Goal: Task Accomplishment & Management: Use online tool/utility

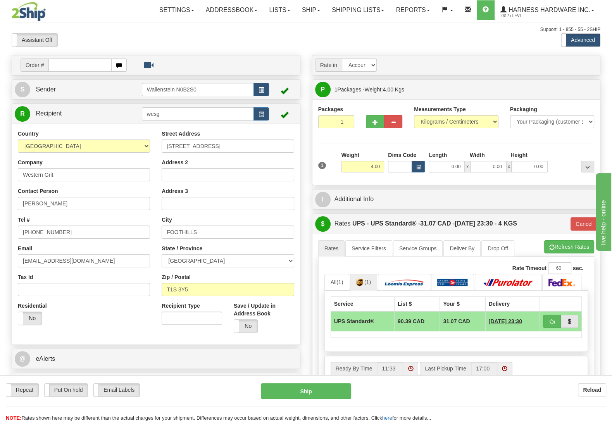
drag, startPoint x: 79, startPoint y: 393, endPoint x: 312, endPoint y: 345, distance: 238.7
click at [314, 365] on form "Pre-print Ship Docs. Delete Close Consolidation Unit Close Consolidation Unit C…" at bounding box center [306, 274] width 589 height 439
drag, startPoint x: 601, startPoint y: 395, endPoint x: 593, endPoint y: 387, distance: 11.0
click at [600, 393] on button "Reload" at bounding box center [592, 389] width 28 height 13
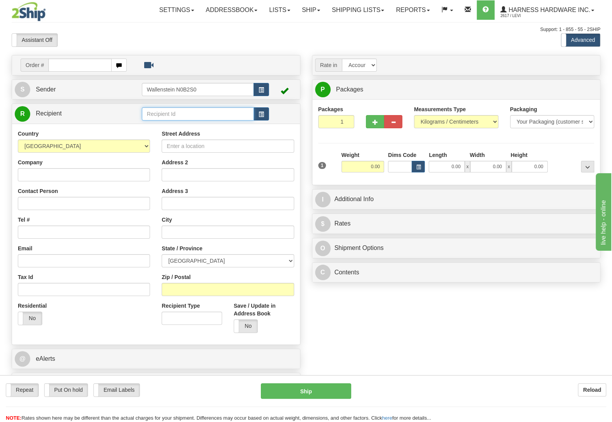
click at [172, 114] on input "text" at bounding box center [198, 113] width 112 height 13
type input "knaf"
type input "260"
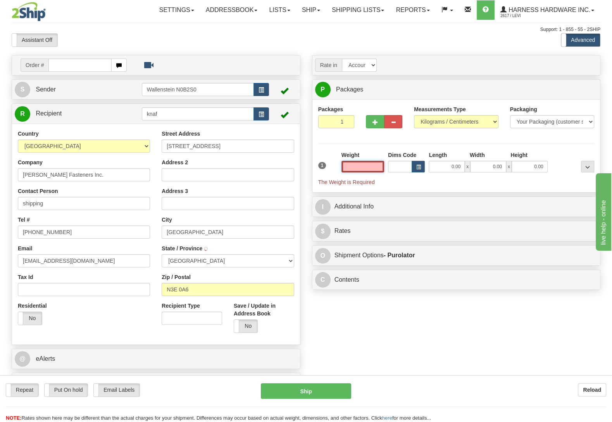
type input "CAMBRIDGE"
type input "6395360"
select select
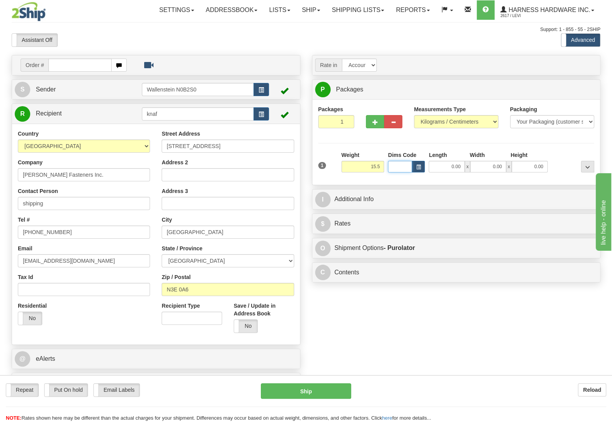
type input "15.50"
type input "260"
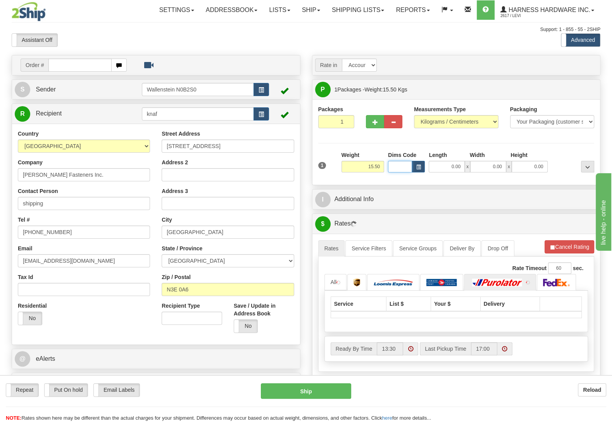
select select
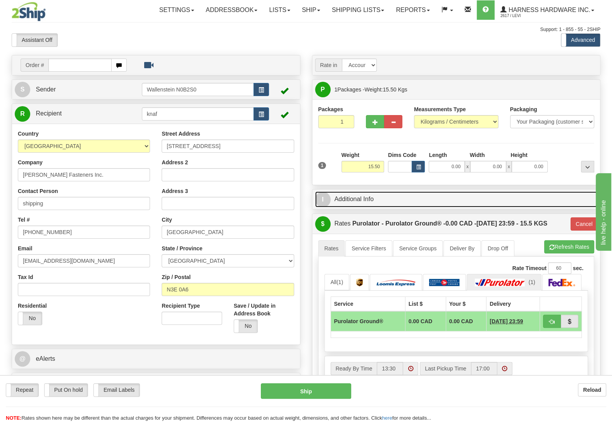
click at [376, 200] on link "I Additional Info" at bounding box center [456, 200] width 283 height 16
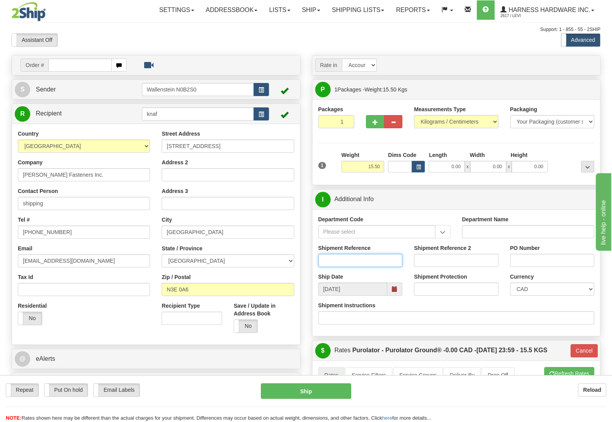
click at [357, 265] on input "Shipment Reference" at bounding box center [360, 260] width 85 height 13
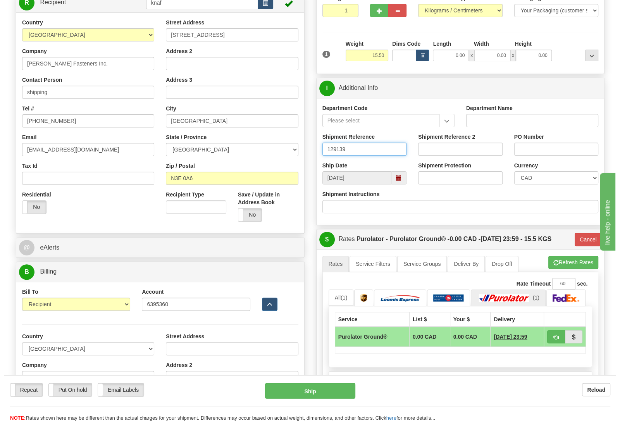
scroll to position [122, 0]
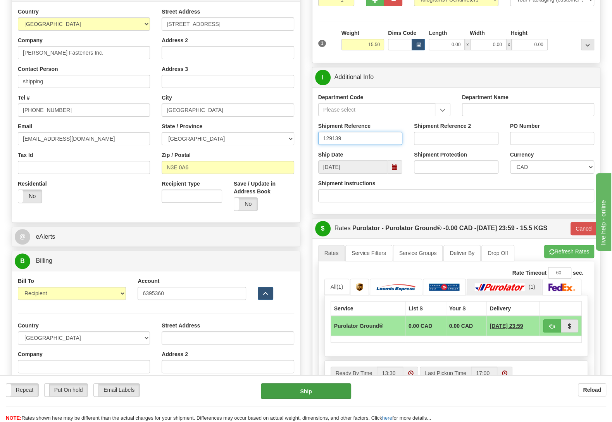
type input "129139"
drag, startPoint x: 317, startPoint y: 393, endPoint x: 276, endPoint y: 409, distance: 43.8
click at [275, 409] on div "Repeat Repeat Put On hold Put On hold Print Order Slip Print Order Slip Email L…" at bounding box center [306, 402] width 612 height 39
click at [286, 394] on button "Ship" at bounding box center [306, 391] width 90 height 16
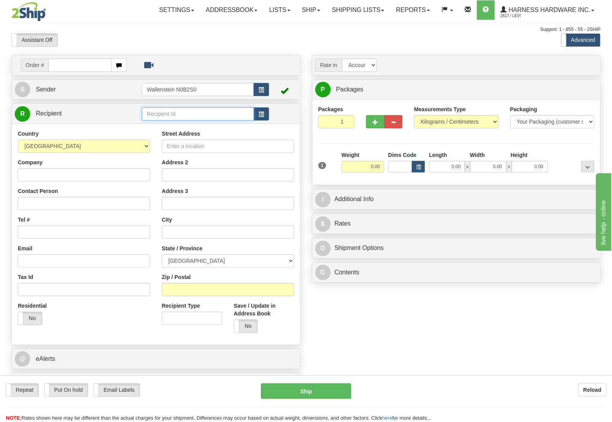
click at [193, 114] on input "text" at bounding box center [198, 113] width 112 height 13
type input "goob"
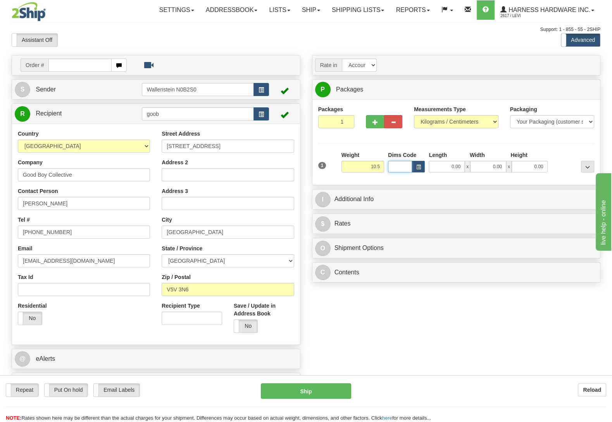
type input "10.50"
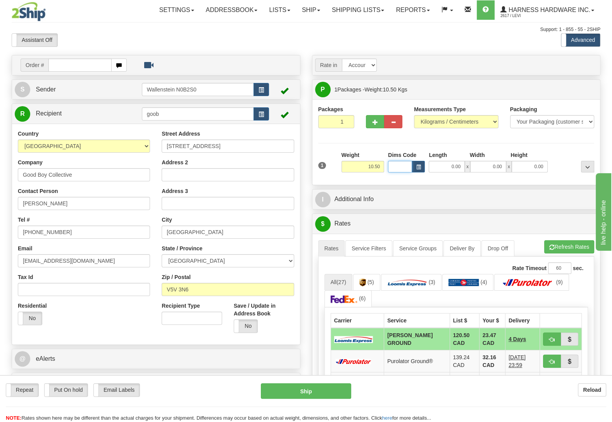
scroll to position [163, 0]
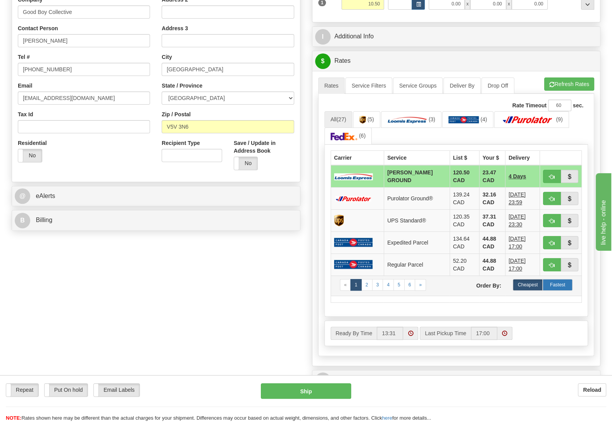
click at [562, 285] on label "Fastest" at bounding box center [558, 285] width 30 height 12
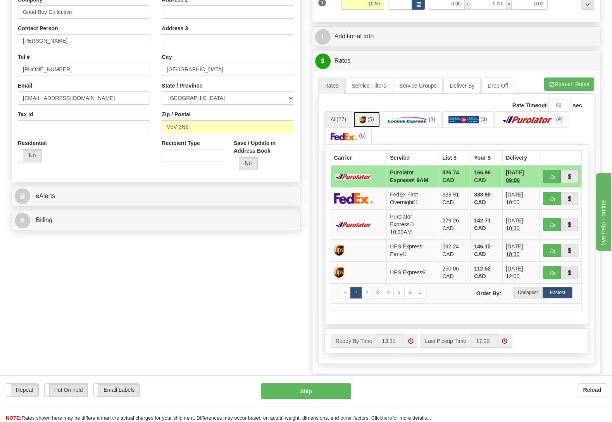
click at [363, 121] on img at bounding box center [362, 120] width 7 height 8
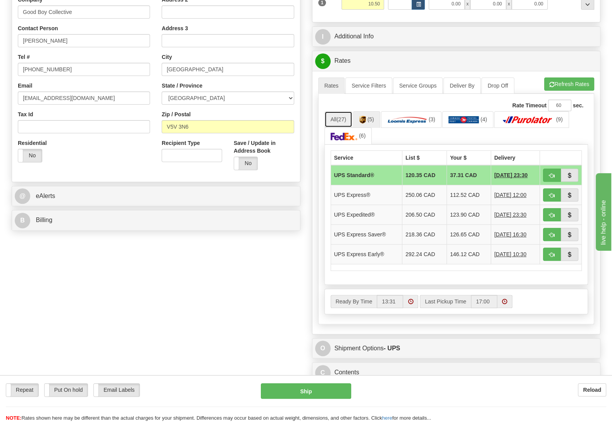
click at [333, 122] on link "All (27)" at bounding box center [338, 119] width 28 height 16
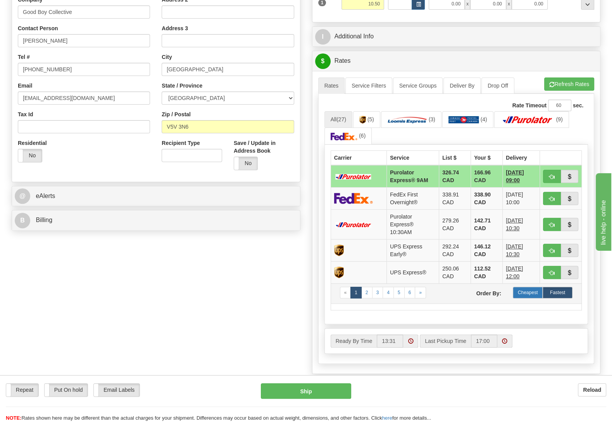
click at [537, 299] on label "Cheapest" at bounding box center [528, 293] width 30 height 12
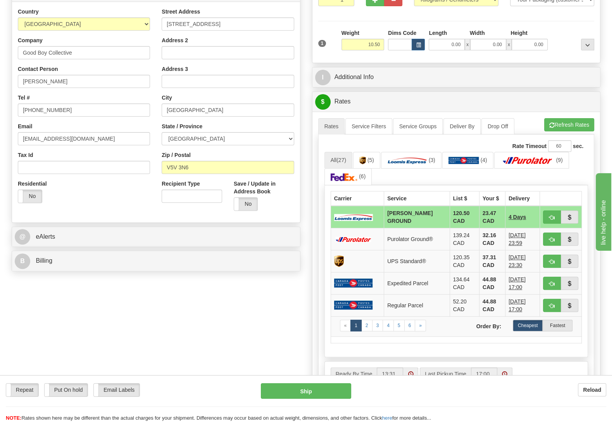
scroll to position [0, 0]
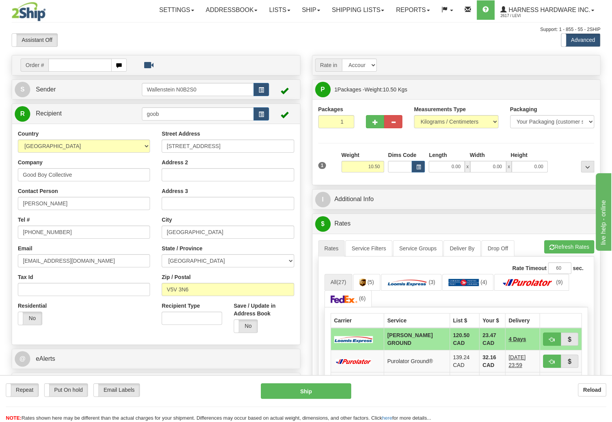
click at [587, 382] on div "Repeat Repeat Put On hold Put On hold Print Order Slip Print Order Slip Email L…" at bounding box center [306, 398] width 612 height 47
click at [592, 388] on b "Reload" at bounding box center [592, 390] width 18 height 6
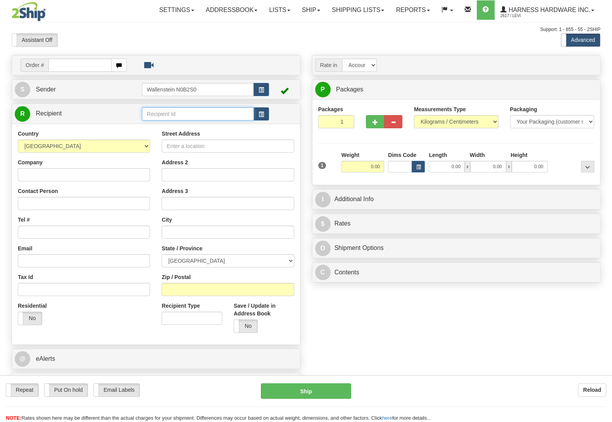
click at [167, 115] on input "text" at bounding box center [198, 113] width 112 height 13
type input "wilfr"
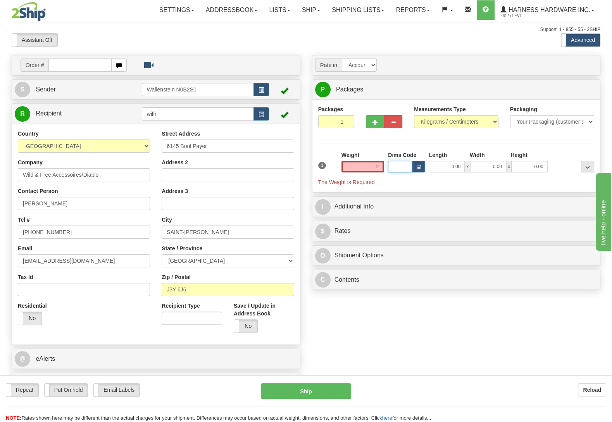
type input "2.00"
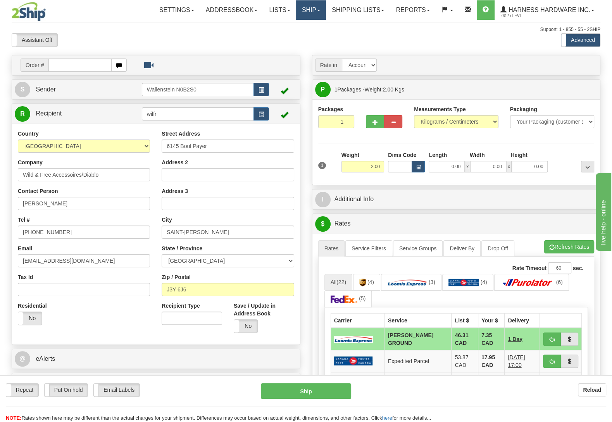
click at [315, 6] on link "Ship" at bounding box center [311, 9] width 30 height 19
click at [304, 35] on span "OnHold / Order Queue" at bounding box center [290, 37] width 55 height 6
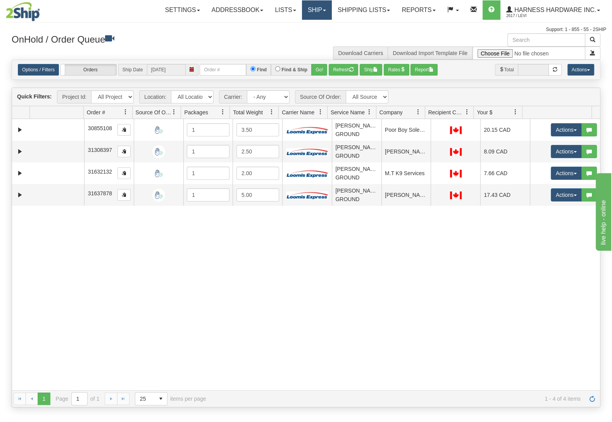
click at [312, 6] on link "Ship" at bounding box center [317, 9] width 30 height 19
click at [287, 24] on link "Ship Screen" at bounding box center [296, 27] width 70 height 10
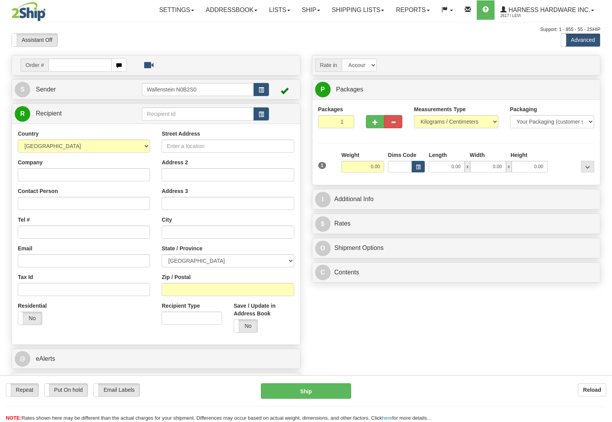
click at [182, 114] on input "text" at bounding box center [198, 113] width 112 height 13
type input "wilfr"
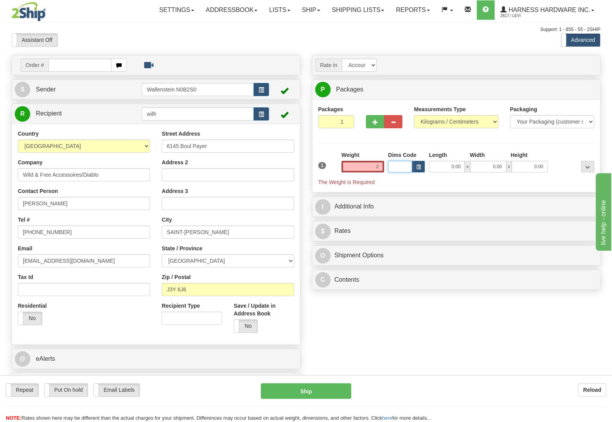
type input "2.00"
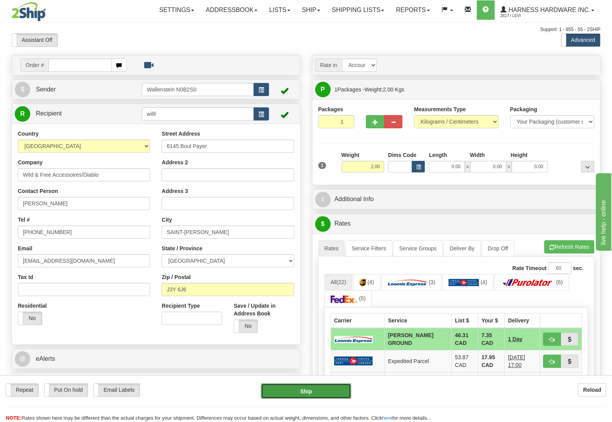
click at [329, 390] on button "Ship" at bounding box center [306, 391] width 90 height 16
type input "DD"
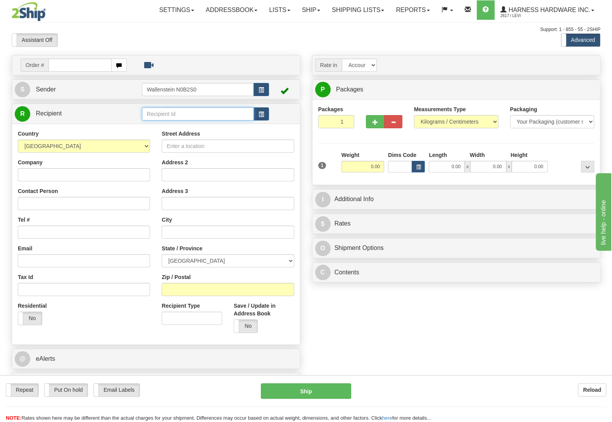
click at [176, 116] on input "text" at bounding box center [198, 113] width 112 height 13
type input "penc"
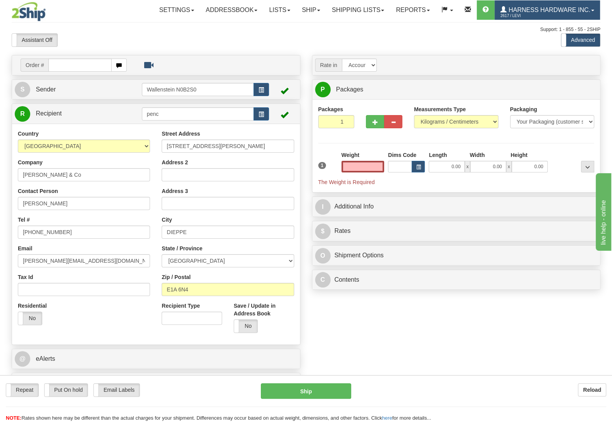
type input "0.00"
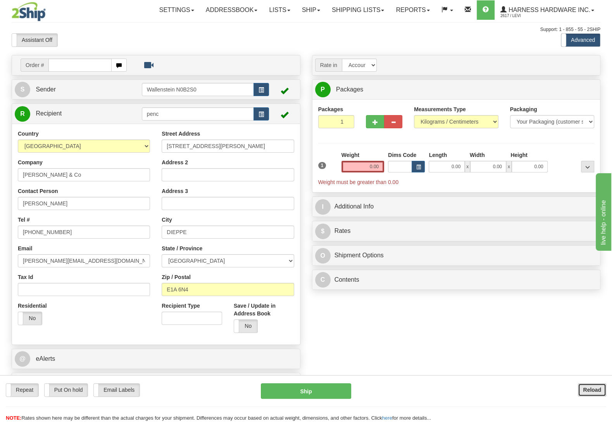
click at [588, 393] on b "Reload" at bounding box center [592, 390] width 18 height 6
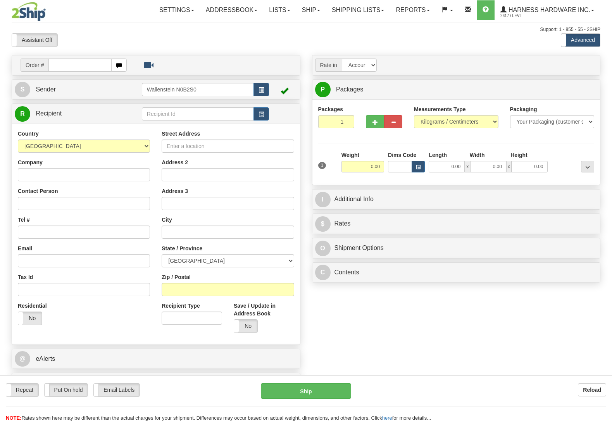
click at [149, 116] on input "text" at bounding box center [198, 113] width 112 height 13
type input "ABMM"
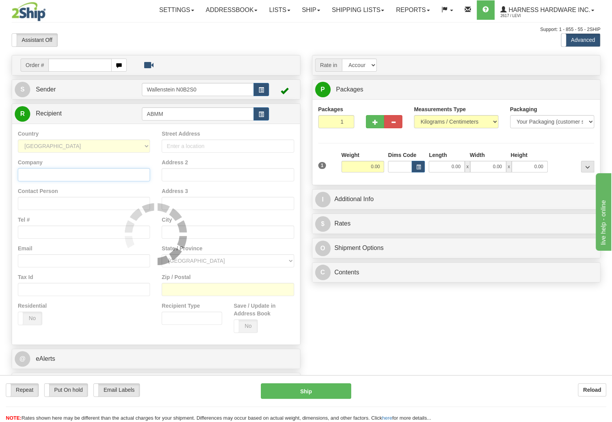
click at [90, 174] on input "Company" at bounding box center [84, 174] width 132 height 13
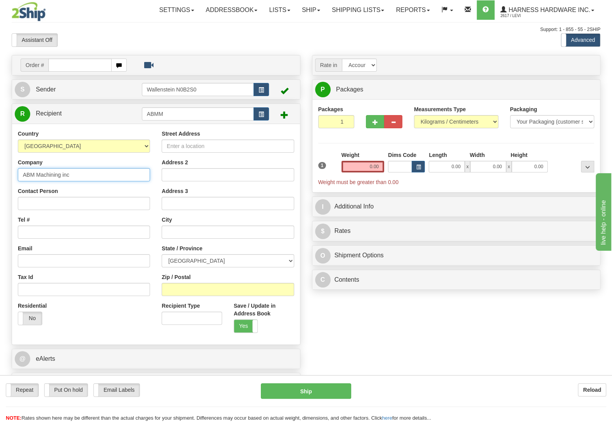
drag, startPoint x: 69, startPoint y: 172, endPoint x: 23, endPoint y: 177, distance: 46.0
click at [23, 177] on input "ABM Machining inc" at bounding box center [84, 174] width 132 height 13
type input "ABM Machining inc"
click at [53, 204] on input "Contact Person" at bounding box center [84, 203] width 132 height 13
paste input "ABM Machining inc"
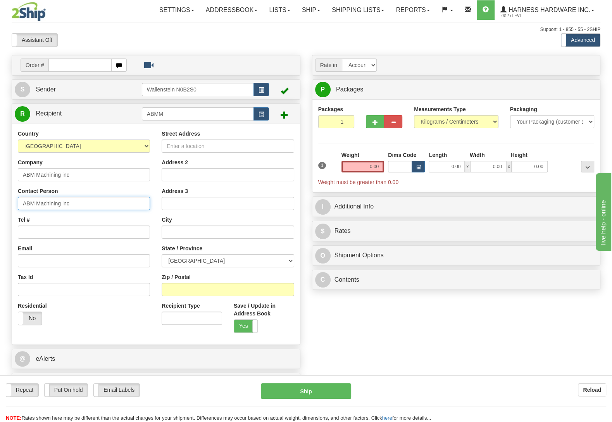
type input "ABM Machining inc"
drag, startPoint x: 388, startPoint y: 335, endPoint x: 345, endPoint y: 310, distance: 49.7
click at [384, 333] on div "Order # S Sender" at bounding box center [306, 226] width 600 height 343
click at [271, 291] on input "Zip / Postal" at bounding box center [228, 289] width 132 height 13
type input "N0C 1L0"
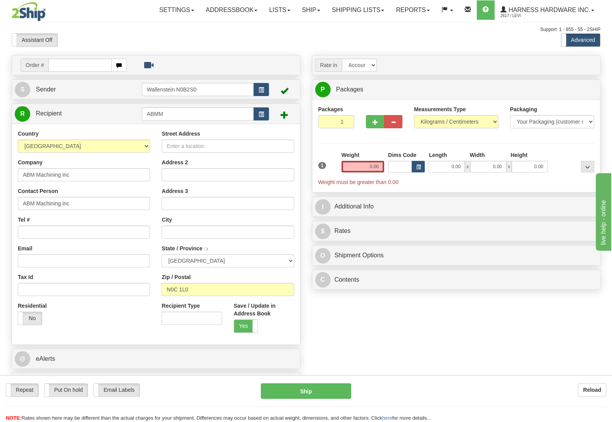
click at [364, 347] on div "Order # S Sender" at bounding box center [306, 226] width 600 height 343
type input "PROTON STATION"
select select "ON"
click at [22, 236] on input "Tel #" at bounding box center [84, 232] width 132 height 13
drag, startPoint x: 100, startPoint y: 234, endPoint x: 21, endPoint y: 237, distance: 79.1
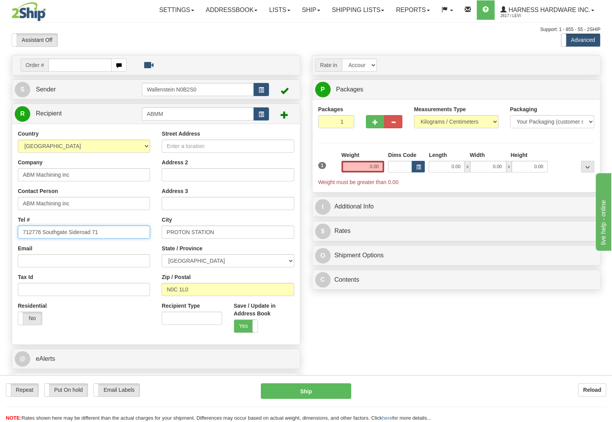
click at [21, 237] on input "712776 Southgate Sideroad 71" at bounding box center [84, 232] width 132 height 13
type input "712776 Southgate Sideroad 71"
click at [182, 143] on input "Street Address" at bounding box center [228, 146] width 132 height 13
paste input "712776 Southgate Sideroad 71"
type input "712776 Southgate Sideroad 71"
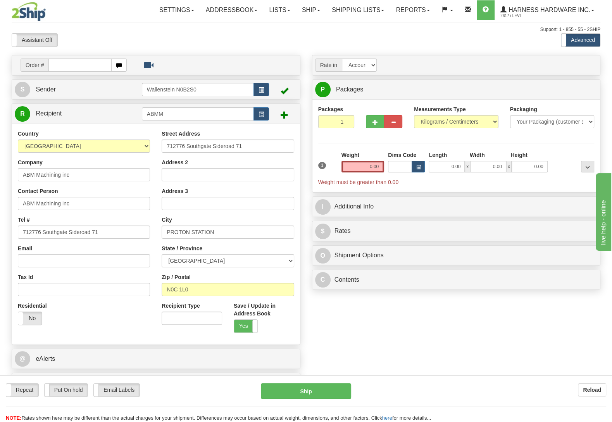
click at [362, 340] on div "Order # S Sender" at bounding box center [306, 226] width 600 height 343
click at [125, 236] on input "712776 Southgate Sideroad 71" at bounding box center [84, 232] width 132 height 13
type input "7"
type input "(226)220-3657"
click at [348, 164] on input "0.00" at bounding box center [363, 167] width 43 height 12
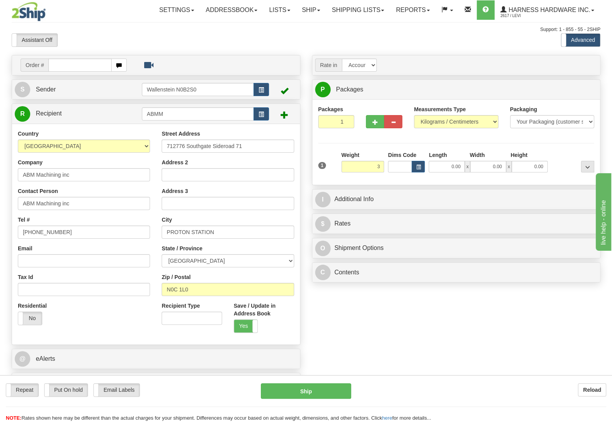
type input "3.00"
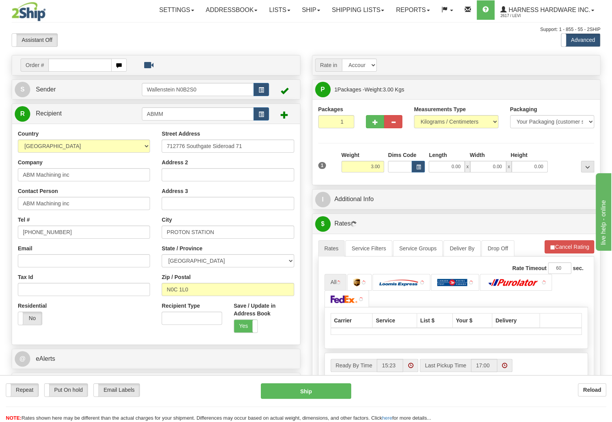
click at [556, 152] on div "Packages 1 1 Measurements Type" at bounding box center [456, 142] width 276 height 74
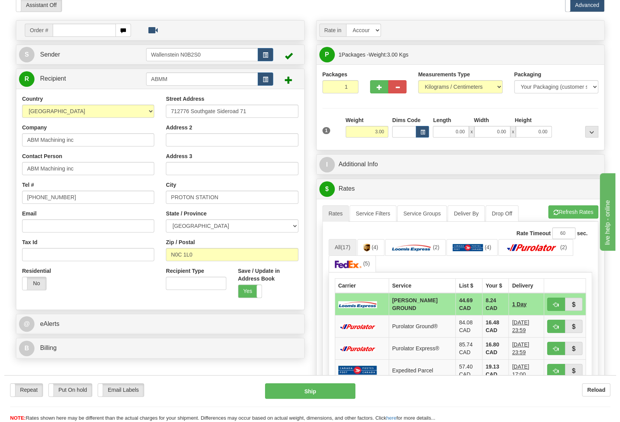
scroll to position [81, 0]
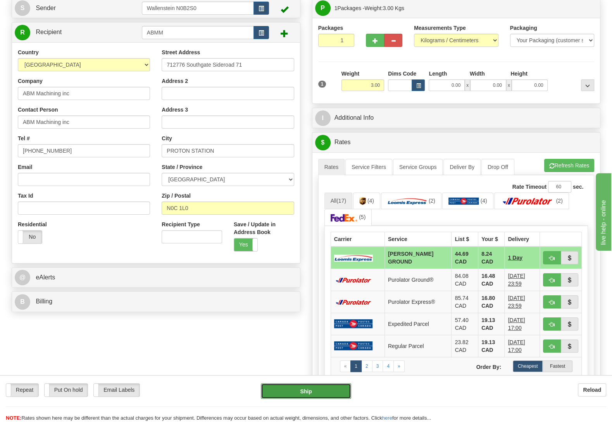
click at [318, 391] on button "Ship" at bounding box center [306, 391] width 90 height 16
type input "DD"
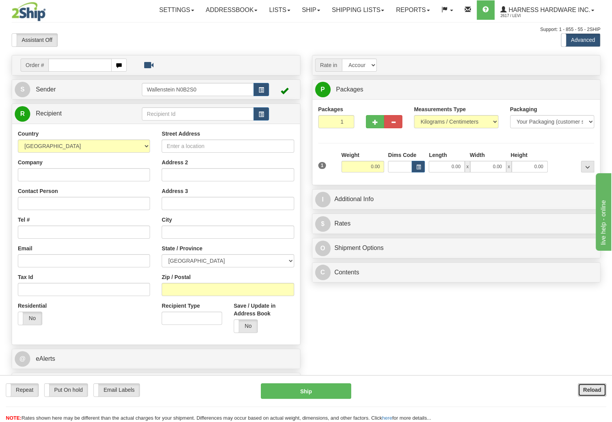
drag, startPoint x: 600, startPoint y: 395, endPoint x: 558, endPoint y: 369, distance: 49.5
click at [600, 394] on button "Reload" at bounding box center [592, 389] width 28 height 13
click at [169, 118] on input "text" at bounding box center [198, 113] width 112 height 13
click at [168, 117] on input "text" at bounding box center [198, 113] width 112 height 13
type input "o"
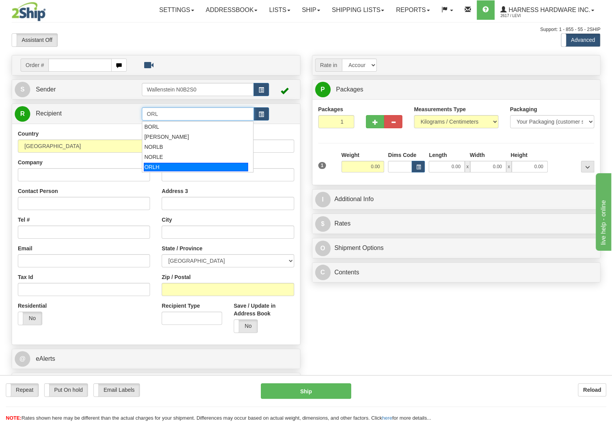
click at [153, 164] on div "ORLH" at bounding box center [196, 167] width 104 height 9
type input "ORLH"
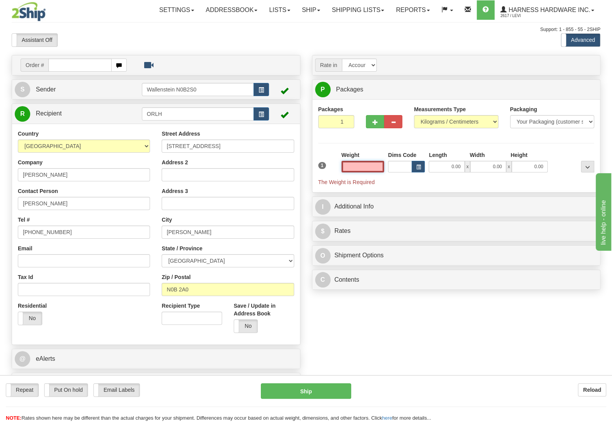
click at [360, 170] on input "text" at bounding box center [363, 167] width 43 height 12
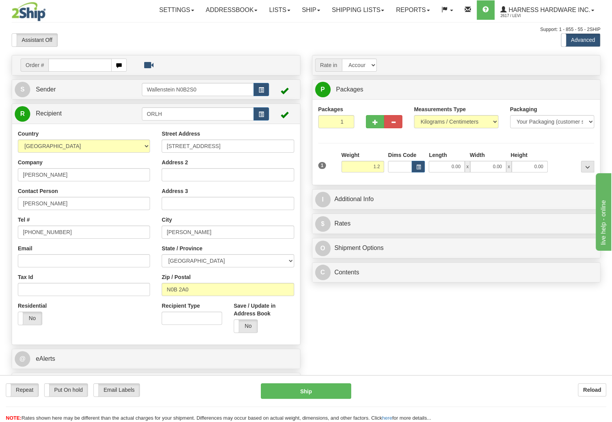
drag, startPoint x: 560, startPoint y: 152, endPoint x: 560, endPoint y: 158, distance: 6.6
click at [560, 158] on div "Packages 1 1 Measurements Type" at bounding box center [456, 142] width 276 height 74
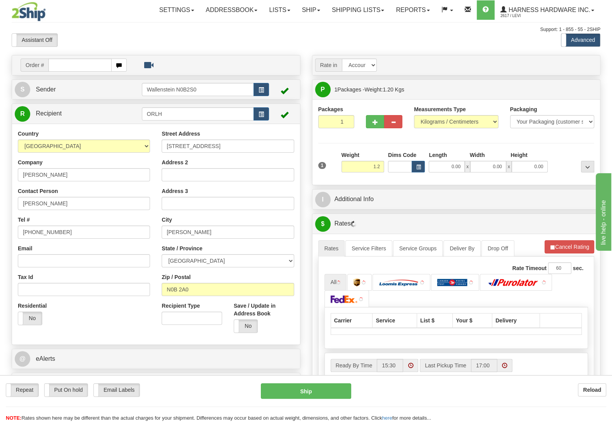
type input "1.20"
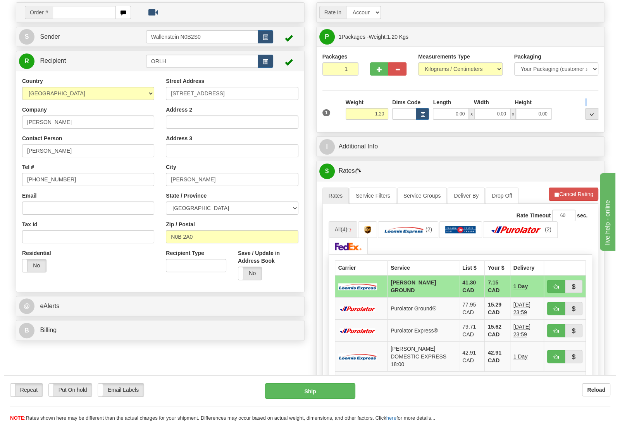
scroll to position [81, 0]
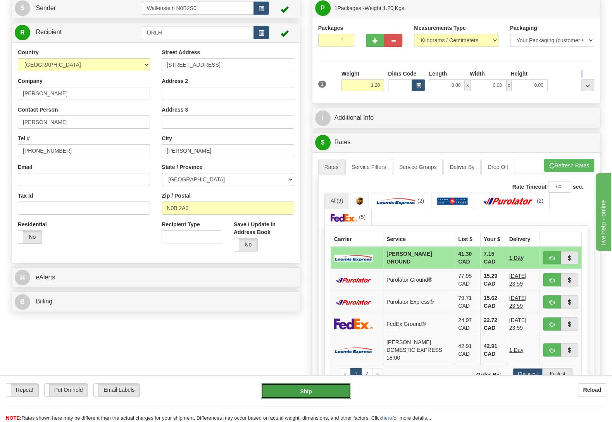
click at [326, 398] on button "Ship" at bounding box center [306, 391] width 90 height 16
type input "DD"
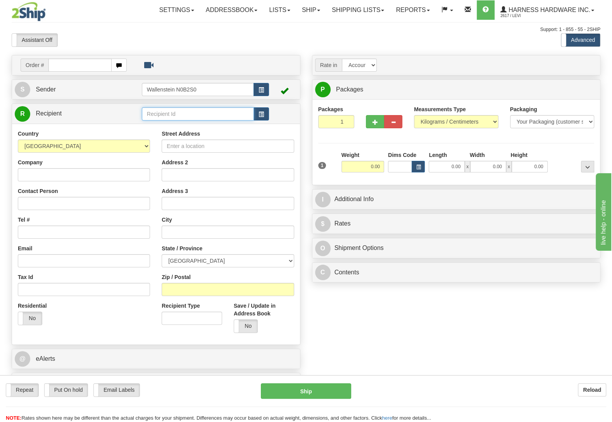
click at [195, 116] on input "text" at bounding box center [198, 113] width 112 height 13
type input "MARCOE"
click at [79, 176] on input "Company" at bounding box center [84, 174] width 132 height 13
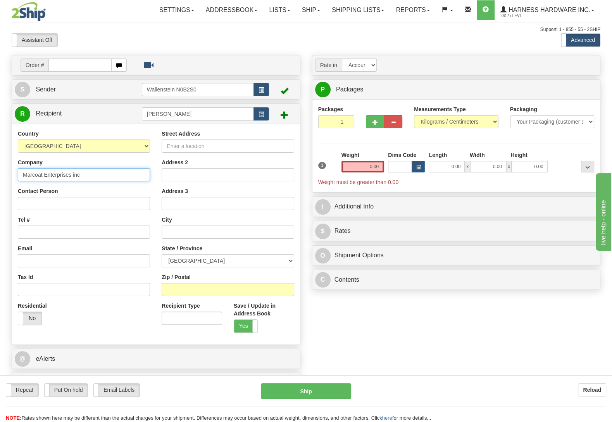
type input "Marcoat Enterprises inc"
click at [61, 209] on input "Contact Person" at bounding box center [84, 203] width 132 height 13
drag, startPoint x: 77, startPoint y: 177, endPoint x: 22, endPoint y: 176, distance: 54.7
click at [22, 176] on input "Marcoat Enterprises inc" at bounding box center [84, 174] width 132 height 13
click at [43, 230] on input "Tel #" at bounding box center [84, 232] width 132 height 13
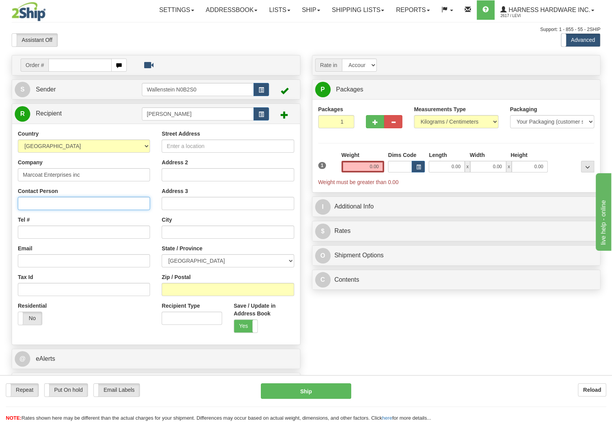
click at [44, 202] on input "Contact Person" at bounding box center [84, 203] width 132 height 13
paste input "Marcoat Enterprises inc"
type input "Marcoat Enterprises inc"
click at [462, 360] on div "Order # S Sender" at bounding box center [306, 226] width 600 height 343
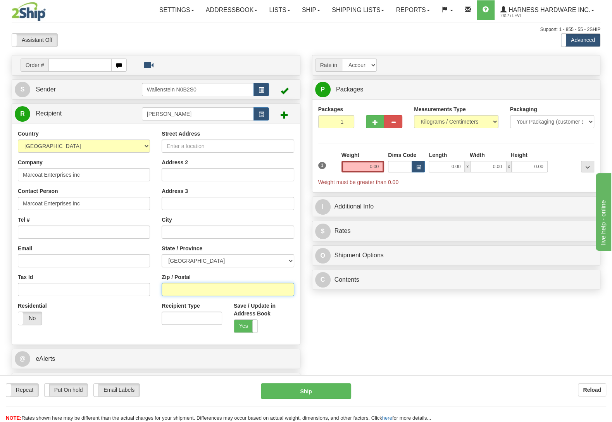
click at [261, 291] on input "Zip / Postal" at bounding box center [228, 289] width 132 height 13
type input "L9V 2J4"
click at [418, 320] on div "Order # S Sender" at bounding box center [306, 226] width 600 height 343
type input "MELANCTHON"
select select "ON"
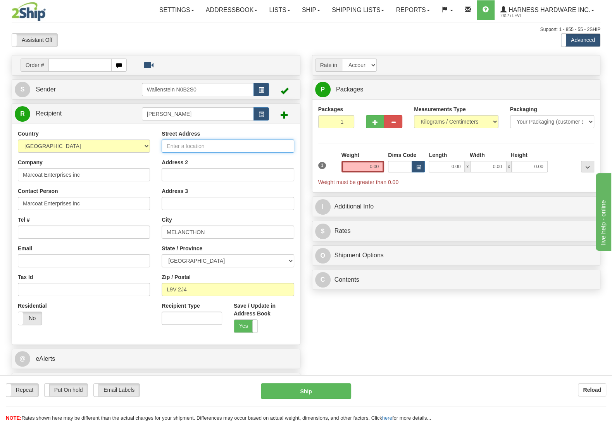
click at [234, 152] on input "Street Address" at bounding box center [228, 146] width 132 height 13
type input "238480 4th Line NE"
click at [119, 232] on input "Tel #" at bounding box center [84, 232] width 132 height 13
type input "(519)378-4890"
click at [350, 343] on div "Order # S Sender" at bounding box center [306, 226] width 600 height 343
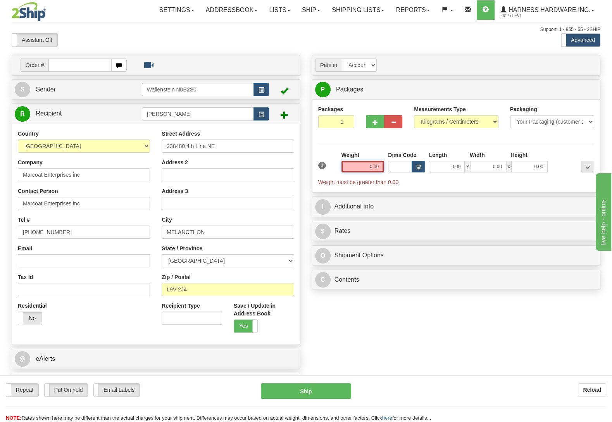
click at [366, 165] on input "0.00" at bounding box center [363, 167] width 43 height 12
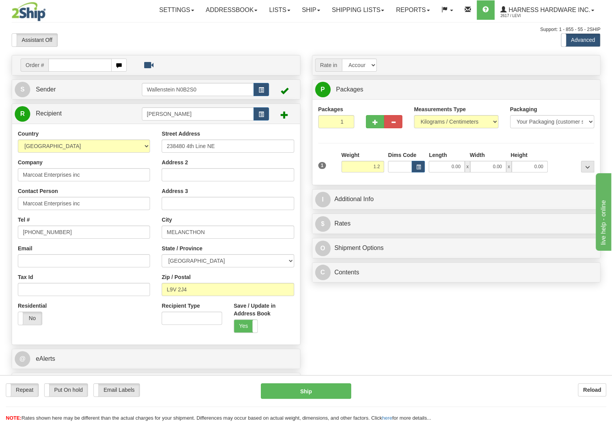
type input "1.20"
click at [570, 153] on div at bounding box center [573, 161] width 47 height 21
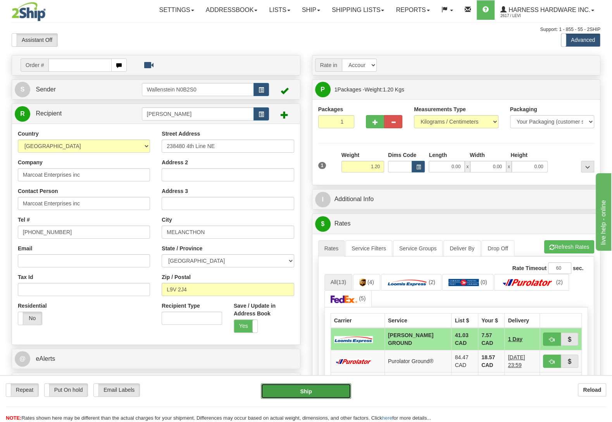
click at [281, 388] on button "Ship" at bounding box center [306, 391] width 90 height 16
type input "DD"
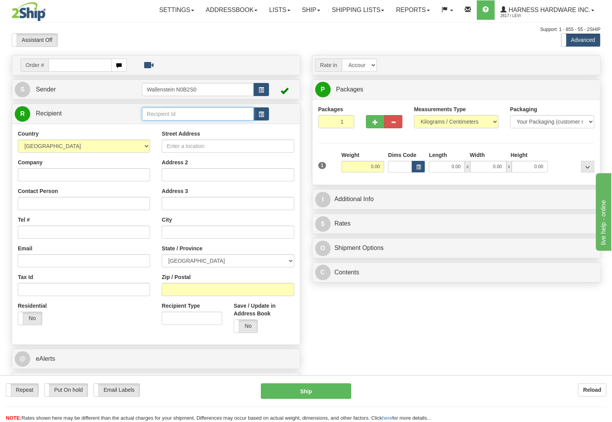
click at [176, 114] on input "text" at bounding box center [198, 113] width 112 height 13
type input "elh"
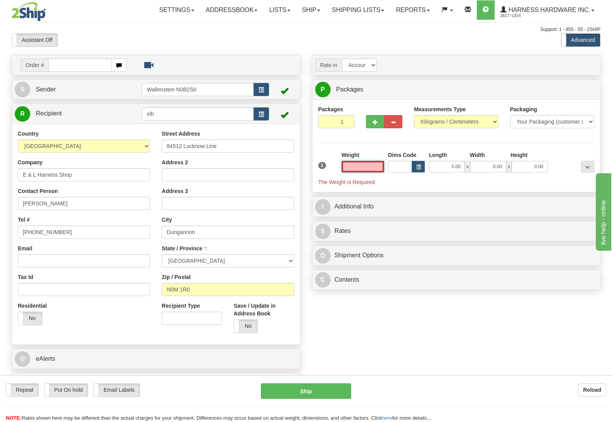
type input "DUNGANNON"
type input "22.50"
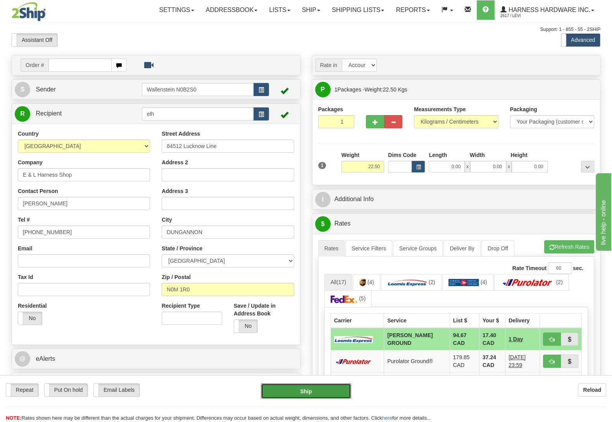
click at [305, 394] on button "Ship" at bounding box center [306, 391] width 90 height 16
type input "DD"
